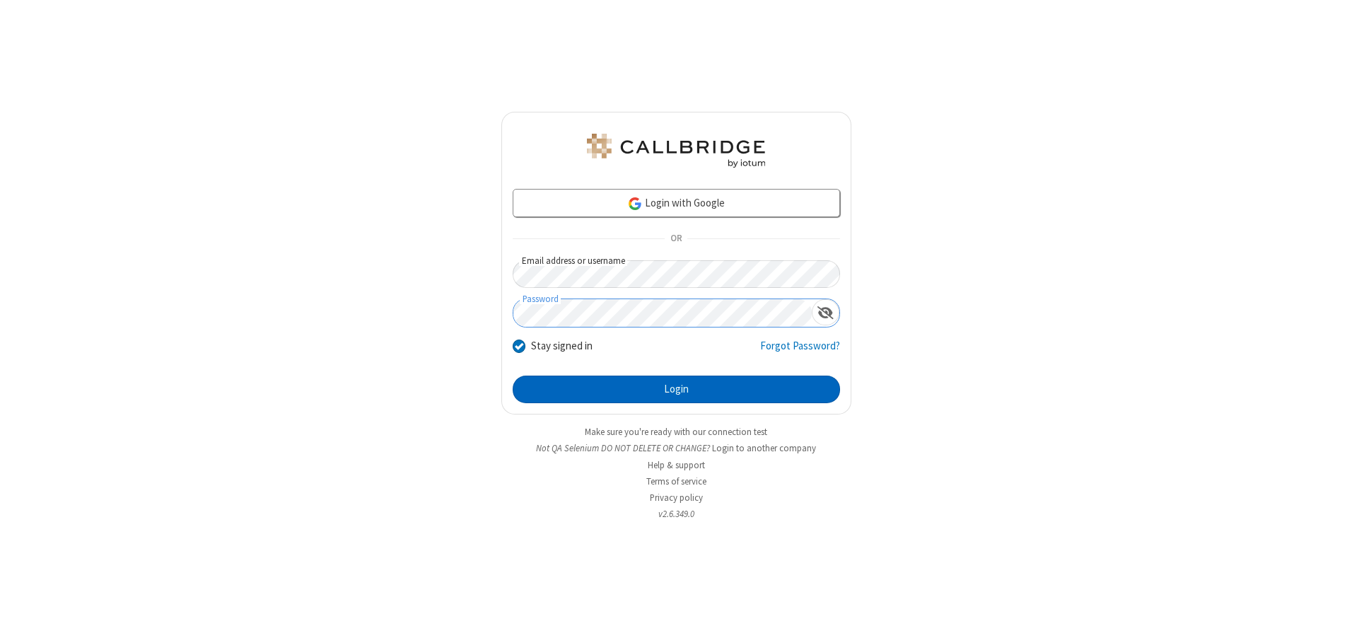
click at [676, 389] on button "Login" at bounding box center [677, 390] width 328 height 28
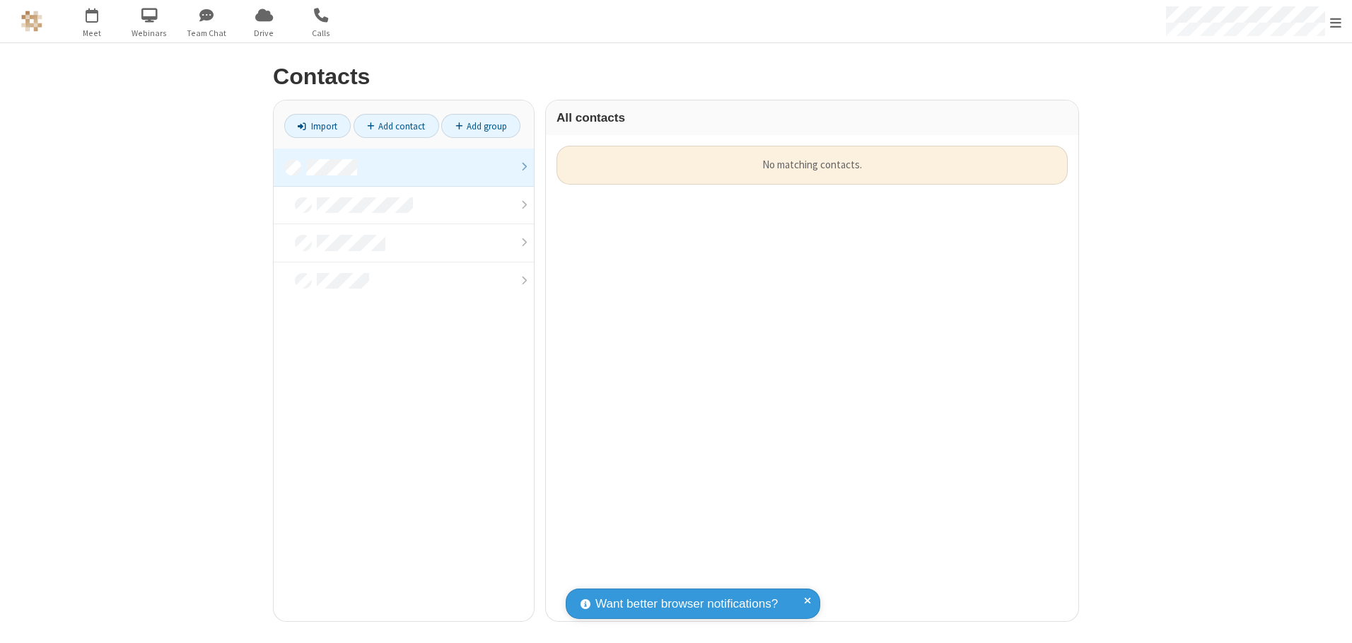
scroll to position [475, 522]
click at [404, 167] on link at bounding box center [404, 168] width 260 height 38
click at [396, 126] on link "Add contact" at bounding box center [397, 126] width 86 height 24
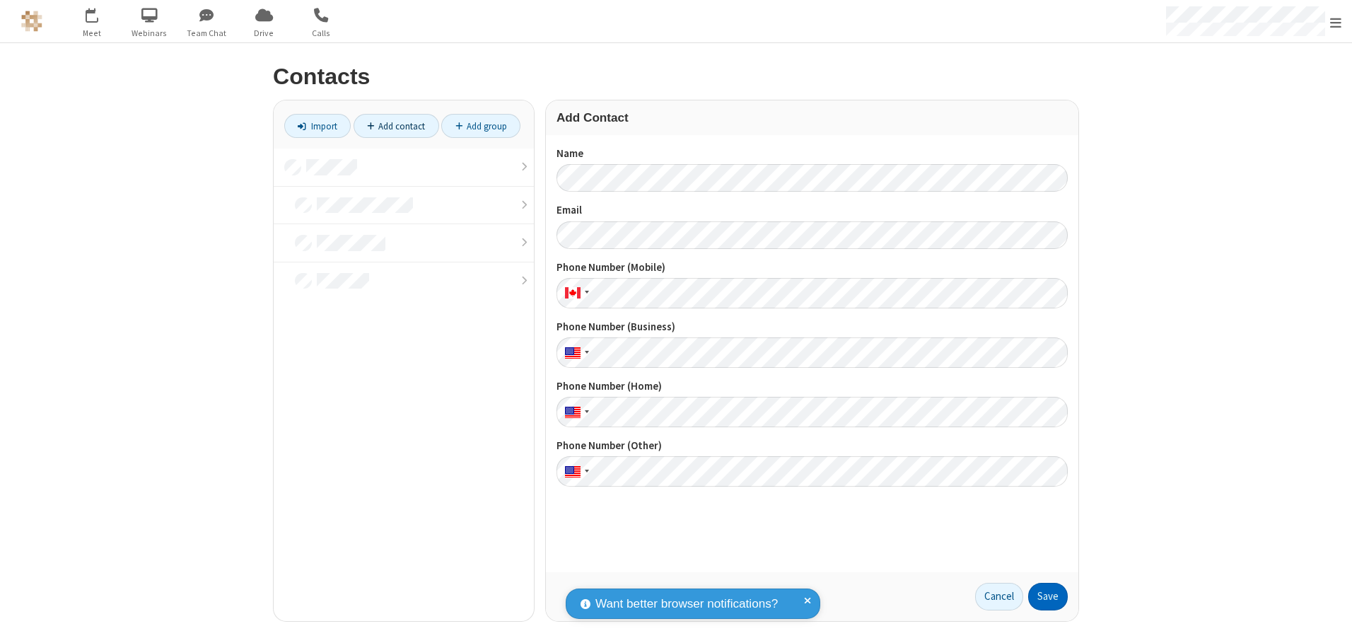
click at [1048, 596] on button "Save" at bounding box center [1049, 597] width 40 height 28
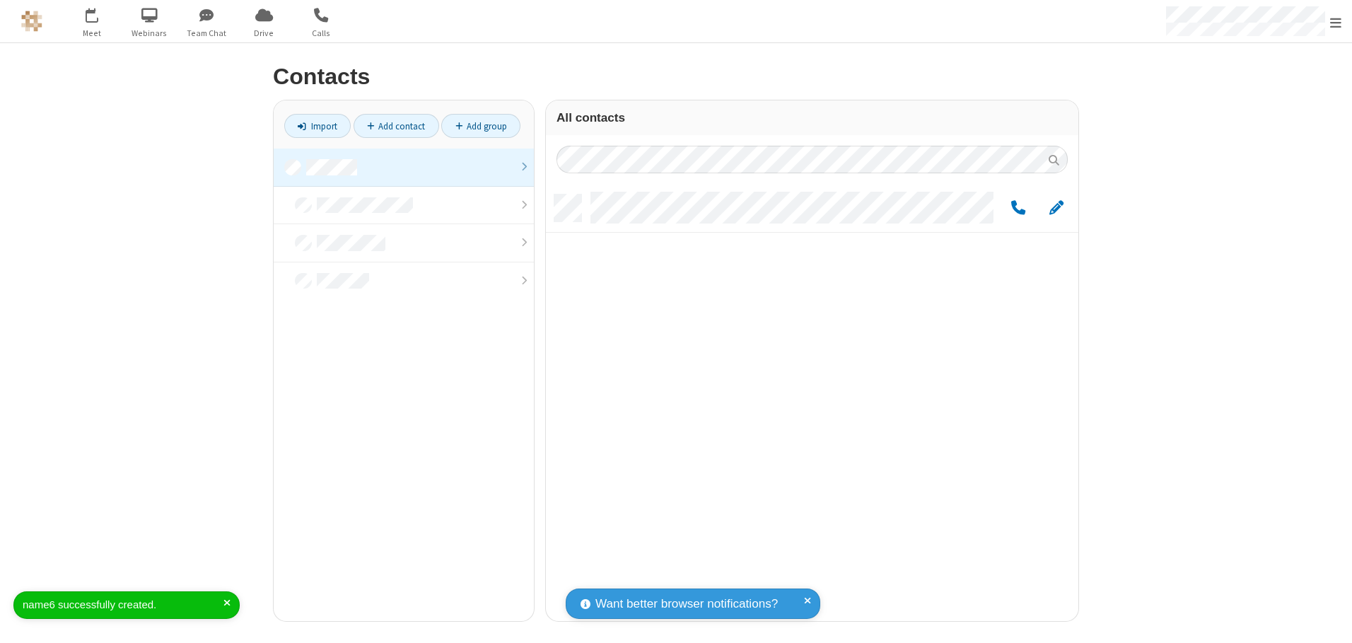
scroll to position [427, 522]
